Goal: Task Accomplishment & Management: Complete application form

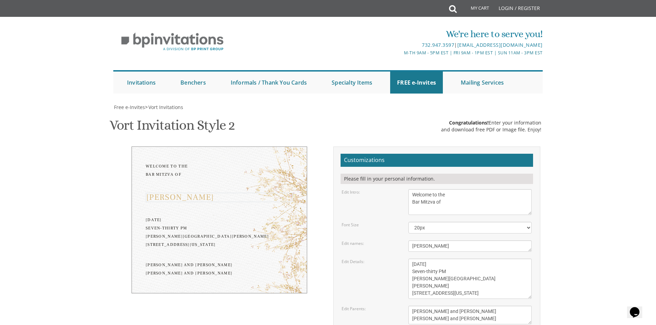
click at [173, 170] on div "Welcome to the Bar Mitzva of" at bounding box center [219, 171] width 147 height 17
click at [196, 197] on div "[PERSON_NAME]" at bounding box center [219, 197] width 147 height 8
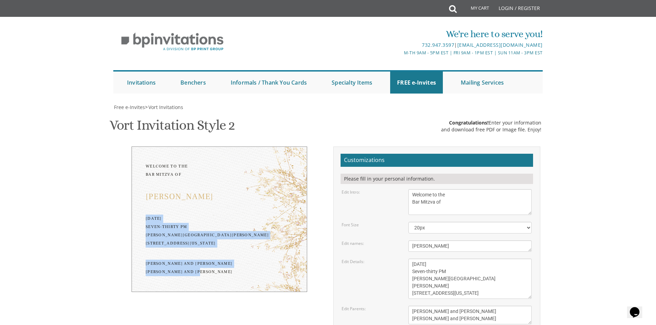
drag, startPoint x: 146, startPoint y: 220, endPoint x: 219, endPoint y: 284, distance: 97.9
click at [219, 284] on div "Welcome to the Bar Mitzva of Yehuda Leib Monday, February 7th Seven-thirty PM B…" at bounding box center [220, 220] width 176 height 146
click at [220, 277] on div "Yitzchok and Chaya Feldman Yehuda and Devorah Pollak" at bounding box center [219, 268] width 147 height 17
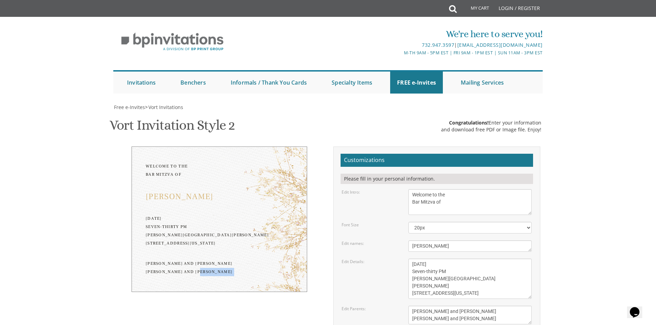
drag, startPoint x: 220, startPoint y: 283, endPoint x: 220, endPoint y: 278, distance: 5.5
click at [221, 277] on div "Yitzchok and Chaya Feldman Yehuda and Devorah Pollak" at bounding box center [219, 268] width 147 height 17
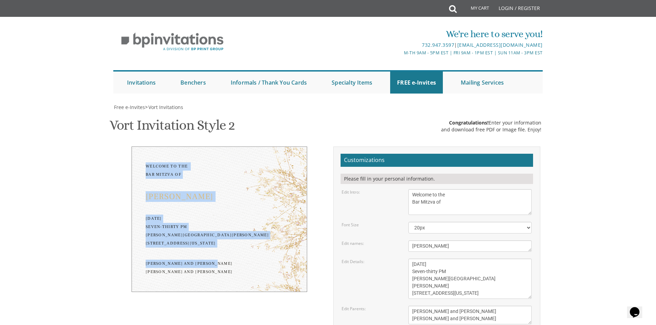
drag, startPoint x: 219, startPoint y: 275, endPoint x: 140, endPoint y: 165, distance: 135.0
click at [140, 165] on div "Welcome to the Bar Mitzva of Yehuda Leib Monday, February 7th Seven-thirty PM B…" at bounding box center [220, 220] width 176 height 146
click at [141, 165] on div "Welcome to the Bar Mitzva of Yehuda Leib Monday, February 7th Seven-thirty PM B…" at bounding box center [220, 220] width 176 height 146
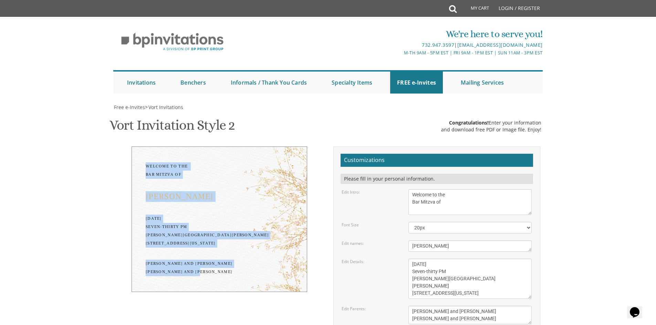
drag, startPoint x: 141, startPoint y: 165, endPoint x: 253, endPoint y: 288, distance: 166.0
click at [253, 288] on div "Welcome to the Bar Mitzva of Yehuda Leib Monday, February 7th Seven-thirty PM B…" at bounding box center [220, 220] width 176 height 146
click at [234, 277] on div "Yitzchok and Chaya Feldman Yehuda and Devorah Pollak" at bounding box center [219, 268] width 147 height 17
drag, startPoint x: 226, startPoint y: 283, endPoint x: 106, endPoint y: 153, distance: 177.5
click at [106, 153] on body "My Cart Total: View Cart Item(s) Submit My Cart Total: View Cart Item(s) Login …" at bounding box center [328, 290] width 656 height 581
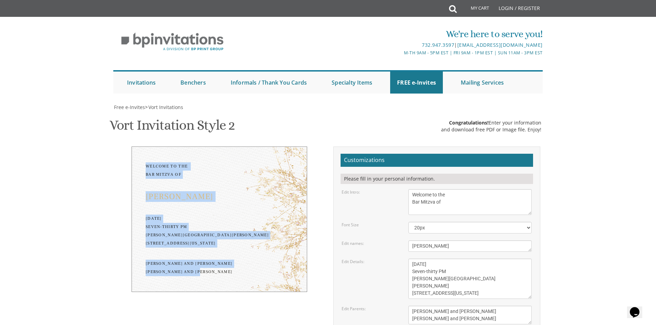
drag, startPoint x: 247, startPoint y: 292, endPoint x: 232, endPoint y: 286, distance: 16.1
click at [247, 291] on div "Welcome to the Bar Mitzva of Yehuda Leib Monday, February 7th Seven-thirty PM B…" at bounding box center [220, 220] width 176 height 146
click at [228, 287] on div "Welcome to the Bar Mitzva of Yehuda Leib Monday, February 7th Seven-thirty PM B…" at bounding box center [220, 220] width 176 height 146
drag, startPoint x: 228, startPoint y: 290, endPoint x: 134, endPoint y: 157, distance: 162.1
click at [134, 157] on div "Welcome to the Bar Mitzva of Yehuda Leib Monday, February 7th Seven-thirty PM B…" at bounding box center [220, 220] width 176 height 146
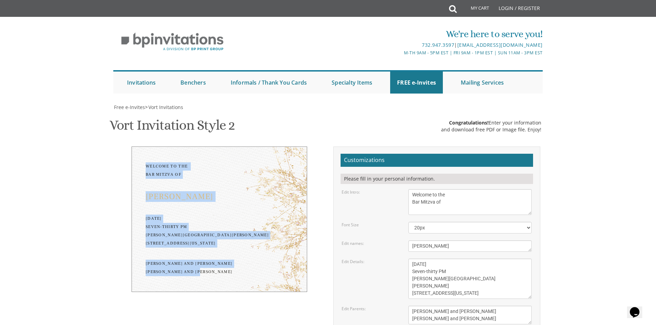
click at [142, 166] on div "Welcome to the Bar Mitzva of Yehuda Leib Monday, February 7th Seven-thirty PM B…" at bounding box center [220, 220] width 176 height 146
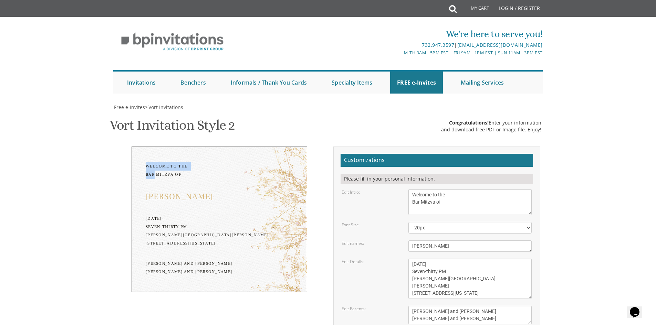
drag, startPoint x: 142, startPoint y: 166, endPoint x: 143, endPoint y: 174, distance: 8.1
click at [143, 174] on div "Welcome to the Bar Mitzva of Yehuda Leib Monday, February 7th Seven-thirty PM B…" at bounding box center [220, 220] width 176 height 146
click at [143, 167] on div "Welcome to the Bar Mitzva of Yehuda Leib Monday, February 7th Seven-thirty PM B…" at bounding box center [220, 220] width 176 height 146
click at [138, 106] on span "Free e-Invites" at bounding box center [129, 107] width 31 height 7
click at [128, 108] on span "Free e-Invites" at bounding box center [129, 107] width 31 height 7
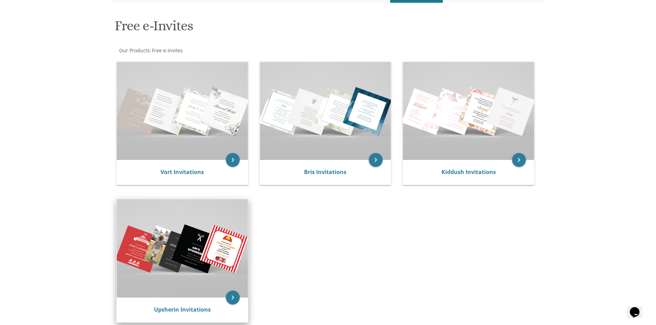
scroll to position [103, 0]
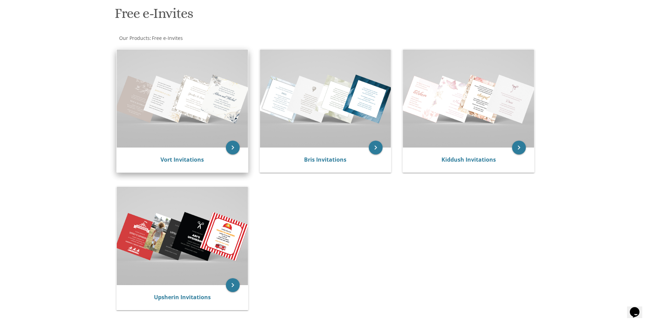
click at [199, 115] on img at bounding box center [182, 99] width 131 height 98
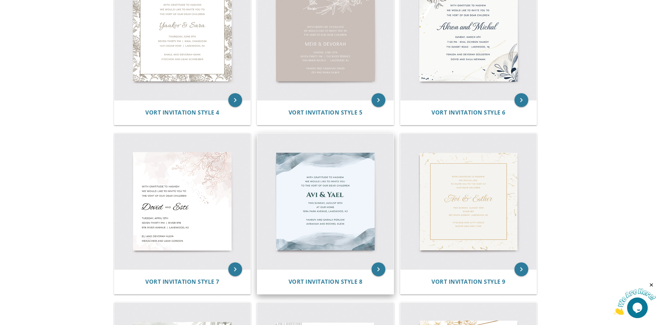
scroll to position [379, 0]
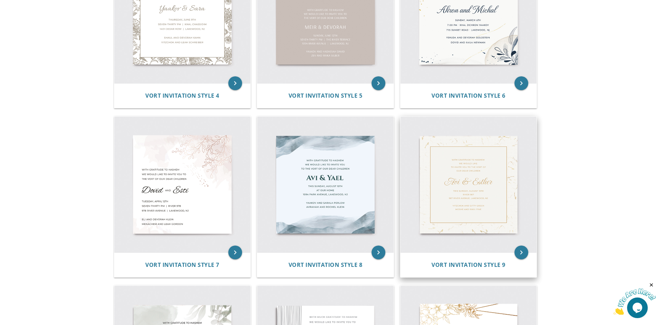
click at [443, 188] on img at bounding box center [469, 185] width 136 height 136
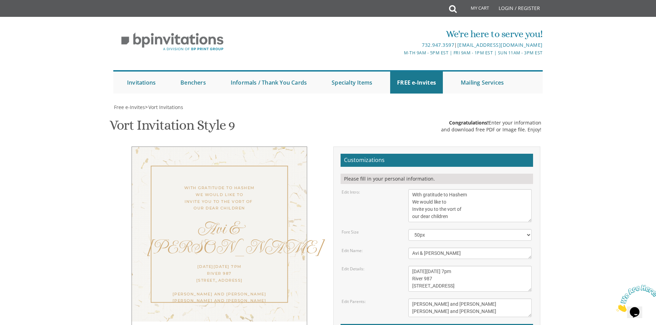
scroll to position [34, 0]
drag, startPoint x: 461, startPoint y: 182, endPoint x: 409, endPoint y: 155, distance: 58.7
click at [409, 189] on textarea "With gratitude to Hashem We would like to Invite you to the vort of our dear ch…" at bounding box center [469, 205] width 123 height 33
type textarea "Welcome to the Bar Mitvah of"
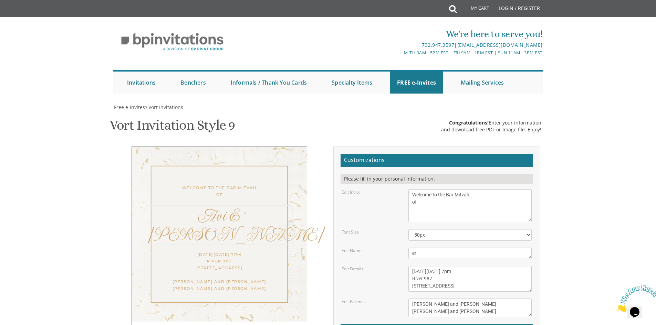
type textarea "r"
type textarea "y"
drag, startPoint x: 417, startPoint y: 217, endPoint x: 398, endPoint y: 217, distance: 18.9
click at [398, 248] on div "Edit Name: Avi & [PERSON_NAME]" at bounding box center [437, 253] width 200 height 11
type textarea "[PERSON_NAME]"
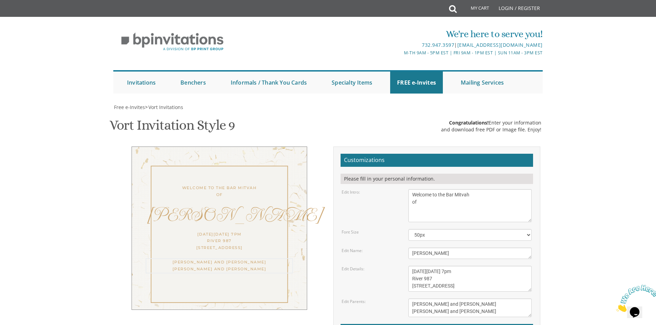
drag, startPoint x: 470, startPoint y: 272, endPoint x: 414, endPoint y: 267, distance: 56.7
click at [414, 299] on textarea "[PERSON_NAME] and [PERSON_NAME] [PERSON_NAME] and [PERSON_NAME]" at bounding box center [469, 308] width 123 height 19
type textarea "Y [PERSON_NAME] and [PERSON_NAME]"
drag, startPoint x: 466, startPoint y: 278, endPoint x: 398, endPoint y: 265, distance: 69.0
click at [398, 299] on div "Edit Parents: [PERSON_NAME] and [PERSON_NAME] [PERSON_NAME] and [PERSON_NAME]" at bounding box center [437, 308] width 200 height 19
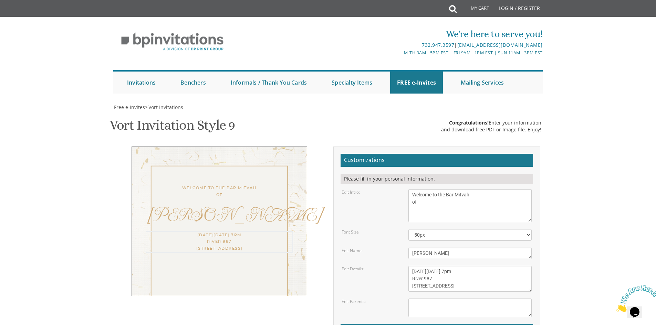
drag, startPoint x: 413, startPoint y: 237, endPoint x: 478, endPoint y: 251, distance: 66.5
click at [478, 266] on textarea "[DATE][DATE] 7pm River 987 [STREET_ADDRESS]" at bounding box center [469, 279] width 123 height 26
type textarea "S"
click at [430, 266] on textarea "[DATE][DATE] 7pm River 987 [STREET_ADDRESS]" at bounding box center [469, 279] width 123 height 26
click at [434, 266] on textarea "[DATE][DATE] 7pm River 987 [STREET_ADDRESS]" at bounding box center [469, 279] width 123 height 26
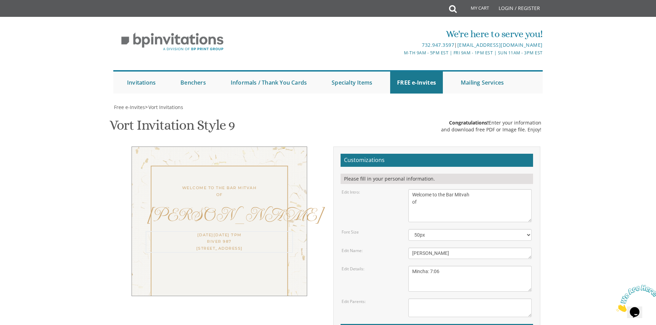
click at [450, 266] on textarea "[DATE][DATE] 7pm River 987 [STREET_ADDRESS]" at bounding box center [469, 279] width 123 height 26
click at [432, 266] on textarea "[DATE][DATE] 7pm River 987 [STREET_ADDRESS]" at bounding box center [469, 279] width 123 height 26
click at [438, 266] on textarea "[DATE][DATE] 7pm River 987 [STREET_ADDRESS]" at bounding box center [469, 279] width 123 height 26
click at [412, 266] on textarea "[DATE][DATE] 7pm River 987 [STREET_ADDRESS]" at bounding box center [469, 279] width 123 height 26
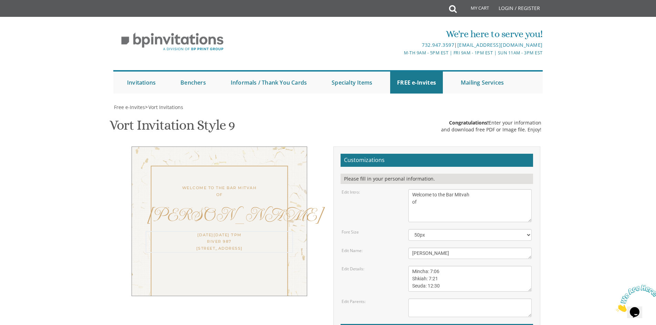
drag, startPoint x: 428, startPoint y: 247, endPoint x: 440, endPoint y: 247, distance: 11.7
click at [440, 266] on textarea "[DATE][DATE] 7pm River 987 [STREET_ADDRESS]" at bounding box center [469, 279] width 123 height 26
click at [414, 299] on textarea "[PERSON_NAME] and [PERSON_NAME] [PERSON_NAME] and [PERSON_NAME]" at bounding box center [469, 308] width 123 height 19
click at [442, 266] on textarea "[DATE][DATE] 7pm River 987 [STREET_ADDRESS]" at bounding box center [469, 279] width 123 height 26
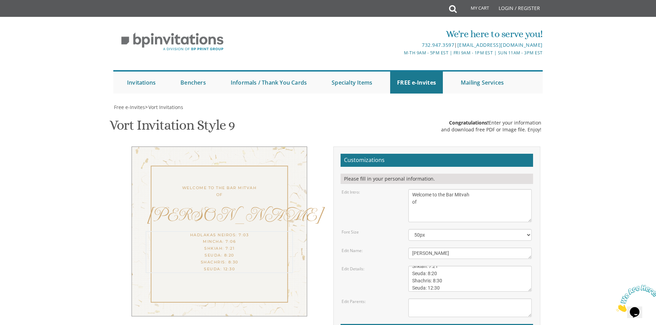
scroll to position [27, 0]
click at [429, 266] on textarea "[DATE][DATE] 7pm River 987 [STREET_ADDRESS]" at bounding box center [469, 279] width 123 height 26
click at [452, 266] on textarea "[DATE][DATE] 7pm River 987 [STREET_ADDRESS]" at bounding box center [469, 279] width 123 height 26
drag, startPoint x: 422, startPoint y: 255, endPoint x: 423, endPoint y: 247, distance: 7.4
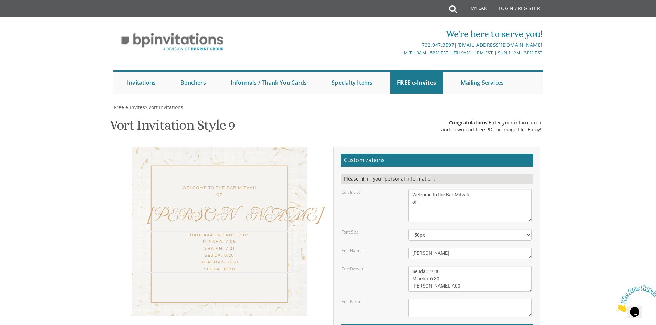
click at [423, 266] on textarea "[DATE][DATE] 7pm River 987 [STREET_ADDRESS]" at bounding box center [469, 279] width 123 height 26
click at [468, 266] on textarea "[DATE][DATE] 7pm River 987 [STREET_ADDRESS]" at bounding box center [469, 279] width 123 height 26
type textarea "Hadlakas Neiros: 7:03 Mincha: 7:06 Shkiah: 7:21 Seuda: 8:20 Shachris: 8:30 Seud…"
click at [415, 299] on textarea "[PERSON_NAME] and [PERSON_NAME] [PERSON_NAME] and [PERSON_NAME]" at bounding box center [469, 308] width 123 height 19
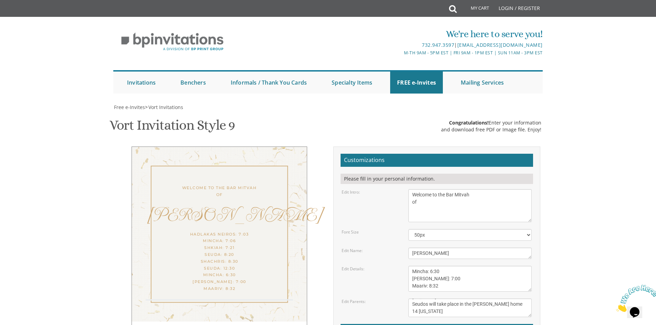
click at [418, 314] on textarea "[PERSON_NAME] and [PERSON_NAME] [PERSON_NAME] and [PERSON_NAME]" at bounding box center [469, 308] width 123 height 19
click at [412, 305] on textarea "[PERSON_NAME] and [PERSON_NAME] [PERSON_NAME] and [PERSON_NAME]" at bounding box center [469, 308] width 123 height 19
type textarea "Davening will take place at [GEOGRAPHIC_DATA] 25 [US_STATE] Seudos will take pl…"
drag, startPoint x: 446, startPoint y: 287, endPoint x: 421, endPoint y: 259, distance: 37.8
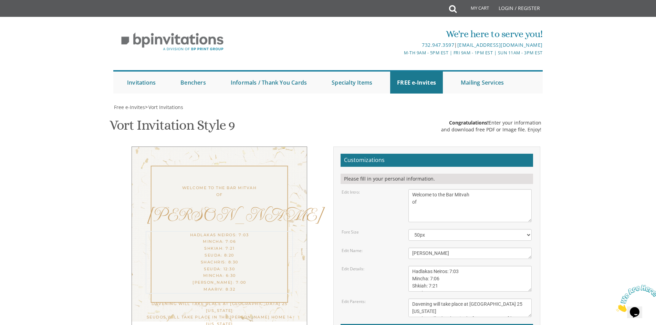
click at [421, 259] on form "Customizations Please fill in your personal information. Edit Intro: With grati…" at bounding box center [437, 266] width 193 height 225
click at [475, 278] on textarea "[DATE][DATE] 7pm River 987 [STREET_ADDRESS]" at bounding box center [469, 279] width 123 height 26
click at [440, 288] on textarea "[DATE][DATE] 7pm River 987 [STREET_ADDRESS]" at bounding box center [469, 279] width 123 height 26
type textarea "Hadlakas Neiros: 7:03 Mincha: 7:06 Seuda: 8:20 Shachris: 8:30 Seuda: 12:30 Minc…"
click at [446, 310] on textarea "[PERSON_NAME] and [PERSON_NAME] [PERSON_NAME] and [PERSON_NAME]" at bounding box center [469, 308] width 123 height 19
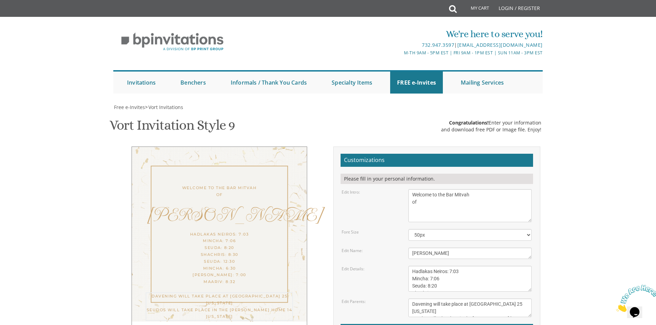
click at [441, 255] on textarea "Avi & [PERSON_NAME]" at bounding box center [469, 253] width 123 height 11
click at [429, 238] on select "40px 50px 60px 70px 80px" at bounding box center [469, 235] width 123 height 12
select select "40px"
click at [408, 229] on select "40px 50px 60px 70px 80px" at bounding box center [469, 235] width 123 height 12
click at [399, 255] on div "Edit Name: Avi & [PERSON_NAME]" at bounding box center [437, 253] width 200 height 11
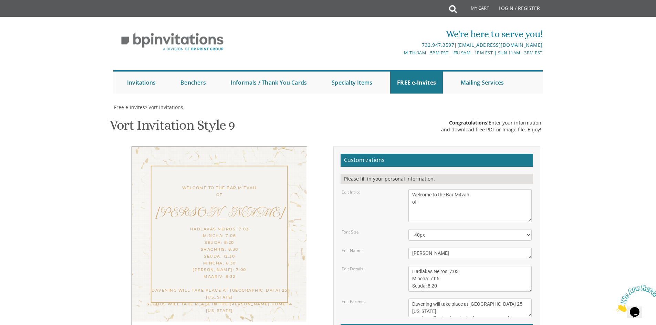
click at [412, 202] on textarea "With gratitude to Hashem We would like to Invite you to the vort of our dear ch…" at bounding box center [469, 205] width 123 height 33
type textarea "Welcome to the Bar Mitvah of"
click at [456, 255] on textarea "Avi & [PERSON_NAME]" at bounding box center [469, 253] width 123 height 11
drag, startPoint x: 466, startPoint y: 273, endPoint x: 493, endPoint y: 272, distance: 27.6
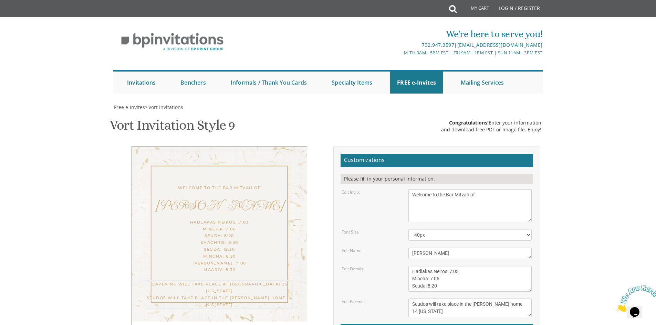
click at [493, 299] on textarea "[PERSON_NAME] and [PERSON_NAME] [PERSON_NAME] and [PERSON_NAME]" at bounding box center [469, 308] width 123 height 19
type textarea "Davening will take place at [GEOGRAPHIC_DATA] 25 [US_STATE] Seudos will take pl…"
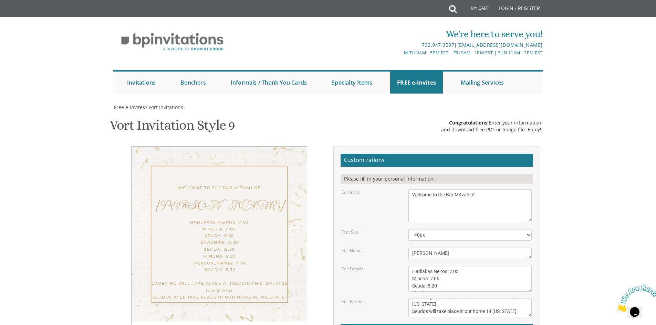
type input "[EMAIL_ADDRESS][DOMAIN_NAME]"
